Goal: Use online tool/utility: Utilize a website feature to perform a specific function

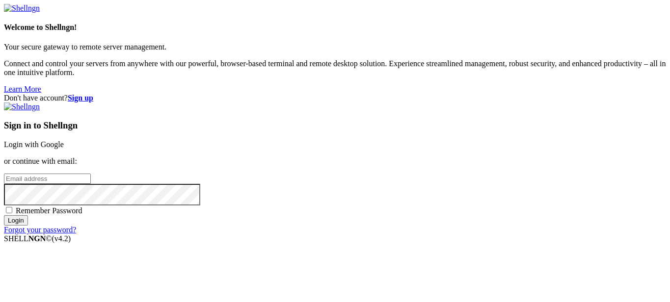
click at [64, 140] on link "Login with Google" at bounding box center [34, 144] width 60 height 8
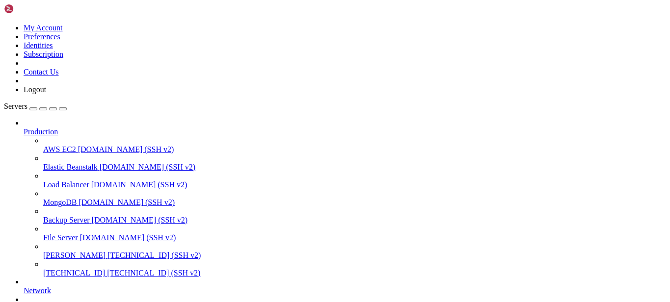
click at [107, 269] on span "[TECHNICAL_ID] (SSH v2)" at bounding box center [153, 273] width 93 height 8
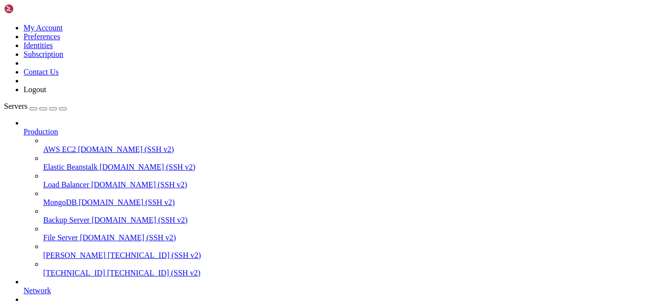
scroll to position [989, 0]
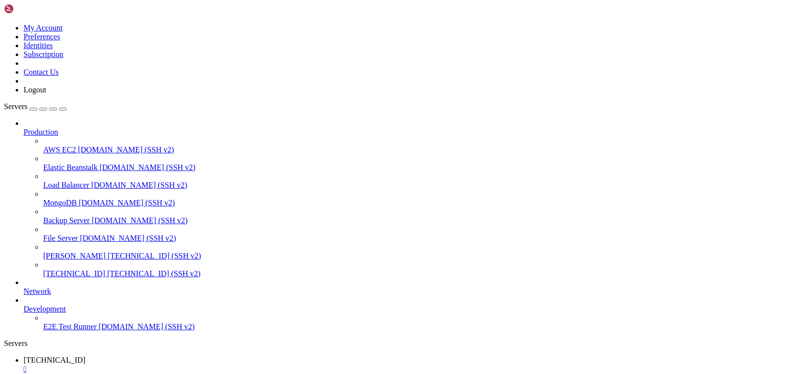
scroll to position [698, 0]
